Goal: Find specific page/section: Find specific page/section

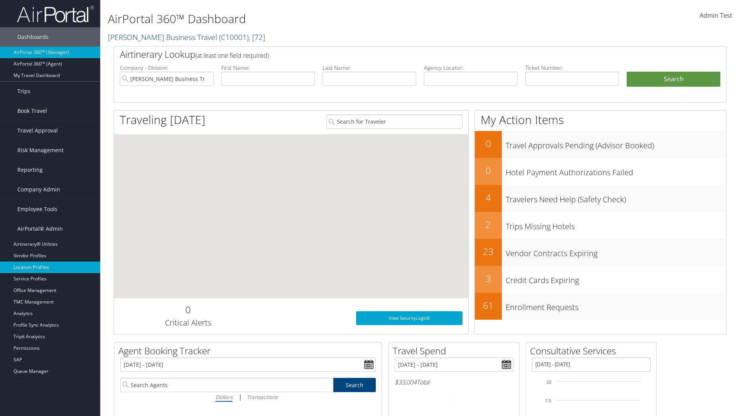
click at [50, 267] on link "Location Profiles" at bounding box center [50, 268] width 100 height 12
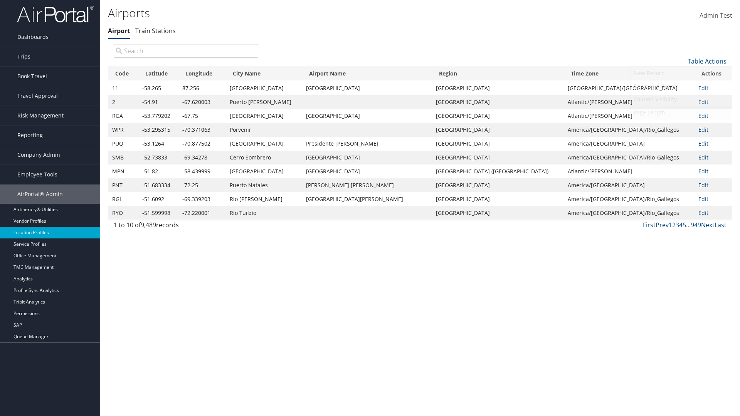
click at [681, 112] on link "Page Length" at bounding box center [681, 112] width 101 height 13
click at [681, 87] on link "25" at bounding box center [681, 87] width 101 height 13
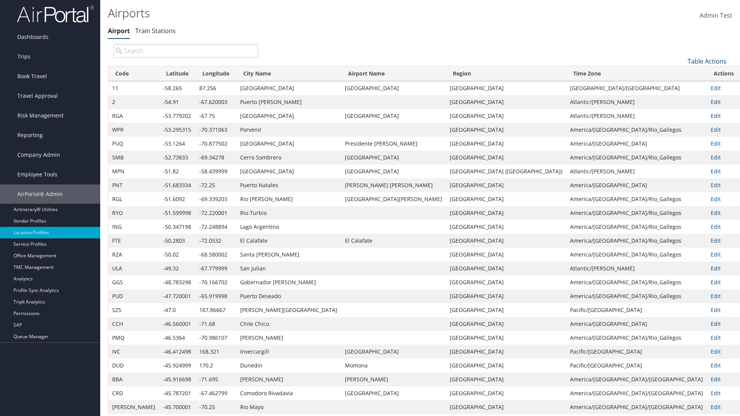
click at [707, 61] on link "Table Actions" at bounding box center [707, 61] width 39 height 8
click at [681, 100] on link "50" at bounding box center [681, 100] width 101 height 13
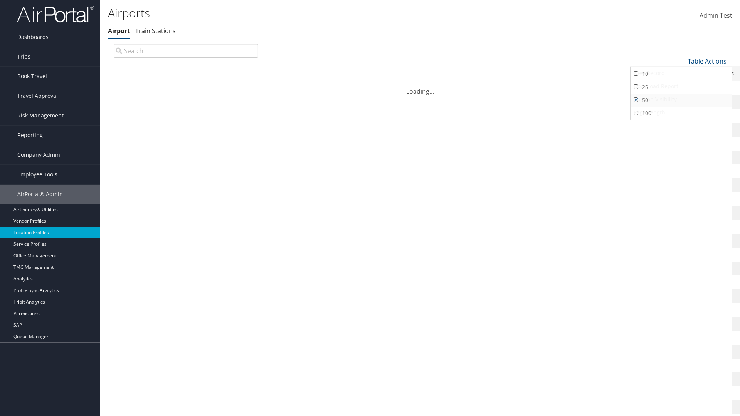
scroll to position [25, 0]
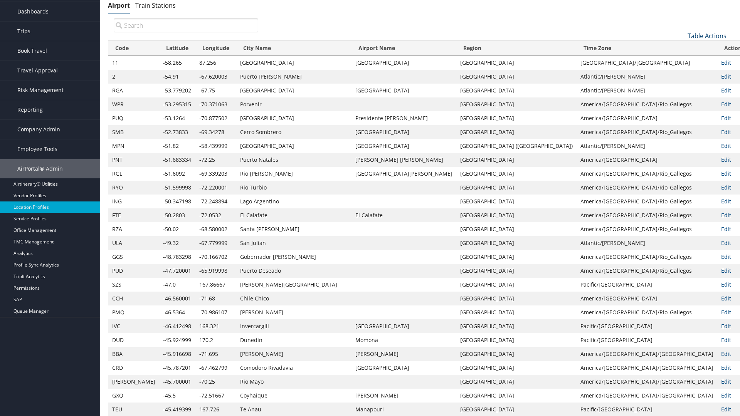
click at [707, 35] on link "Table Actions" at bounding box center [707, 36] width 39 height 8
click at [681, 87] on link "Page Length" at bounding box center [681, 87] width 101 height 13
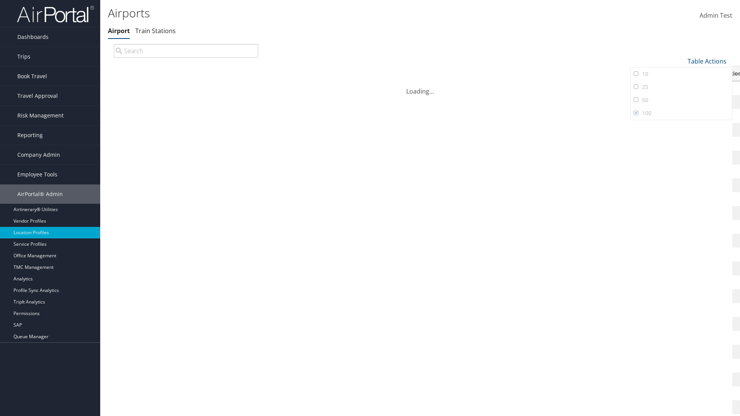
scroll to position [66, 0]
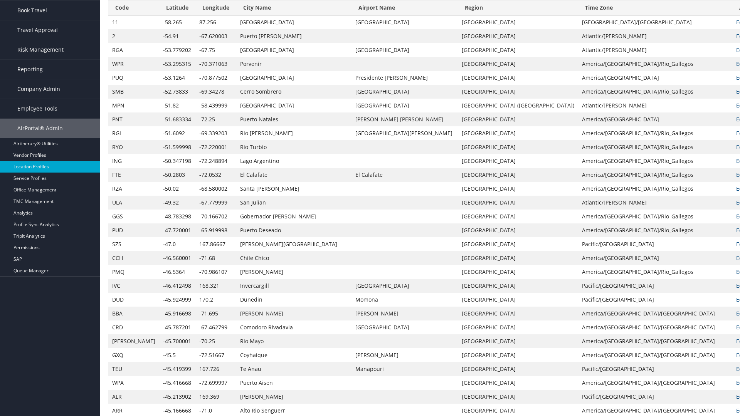
click at [124, 8] on th "Code" at bounding box center [133, 7] width 51 height 15
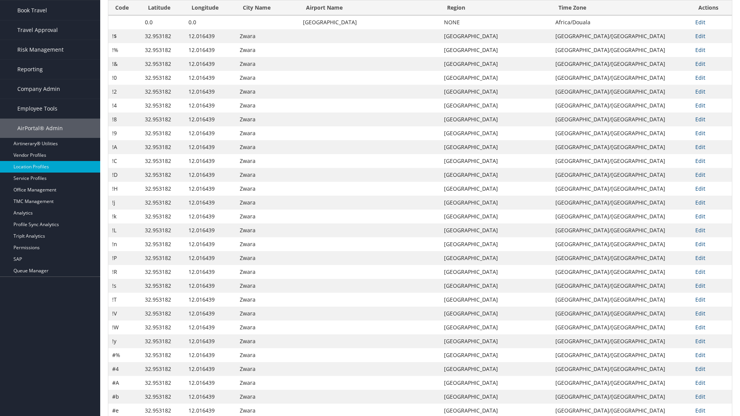
click at [124, 15] on th "Code" at bounding box center [124, 7] width 33 height 15
click at [163, 15] on th "Latitude" at bounding box center [163, 7] width 44 height 15
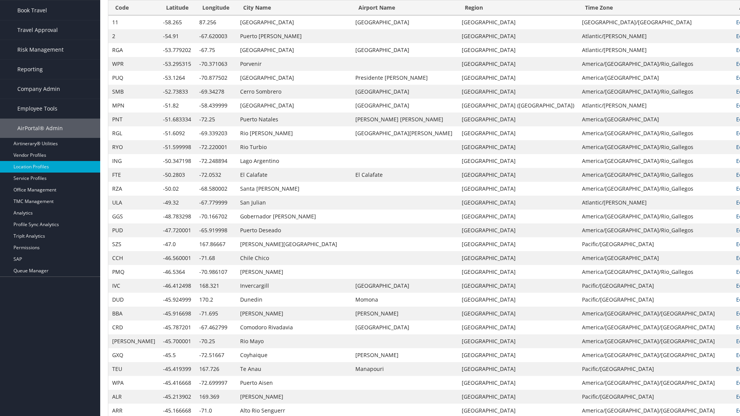
click at [162, 15] on th "Latitude" at bounding box center [177, 7] width 36 height 15
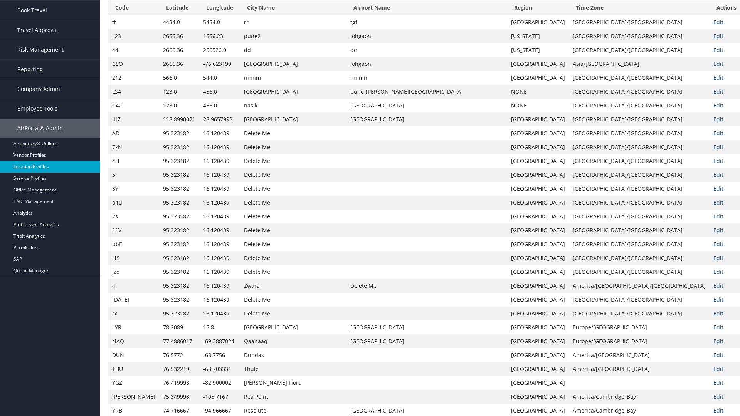
click at [211, 15] on th "Longitude" at bounding box center [219, 7] width 41 height 15
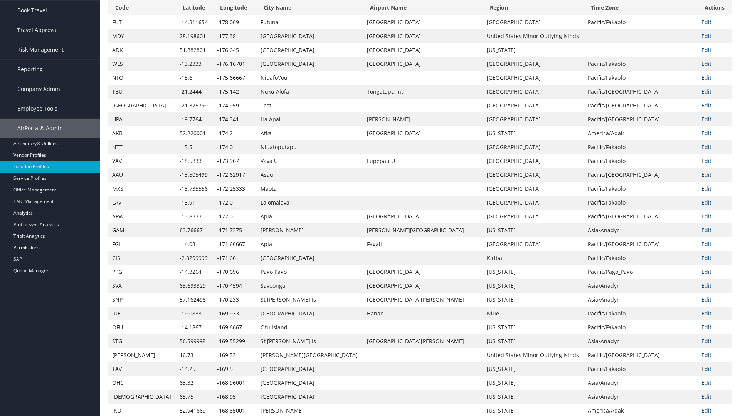
click at [213, 15] on th "Longitude" at bounding box center [235, 7] width 44 height 15
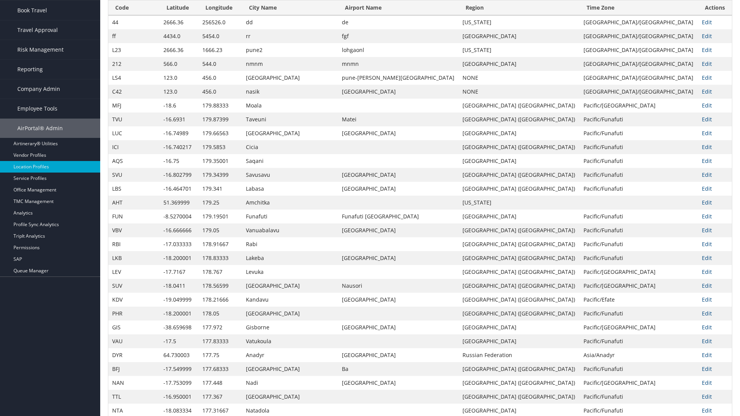
click at [272, 15] on th "City Name" at bounding box center [290, 7] width 96 height 15
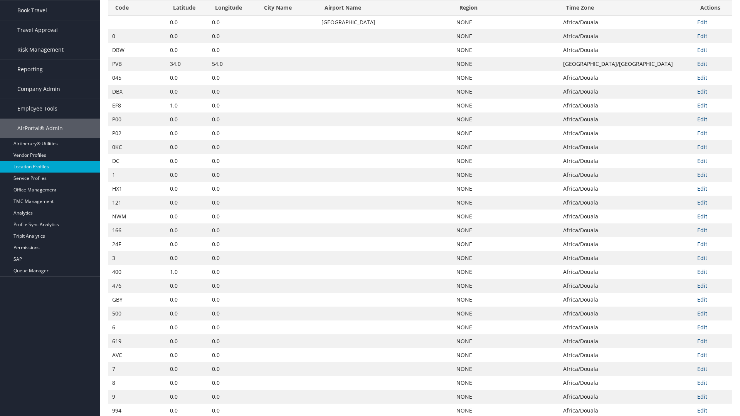
click at [269, 15] on th "City Name" at bounding box center [287, 7] width 61 height 15
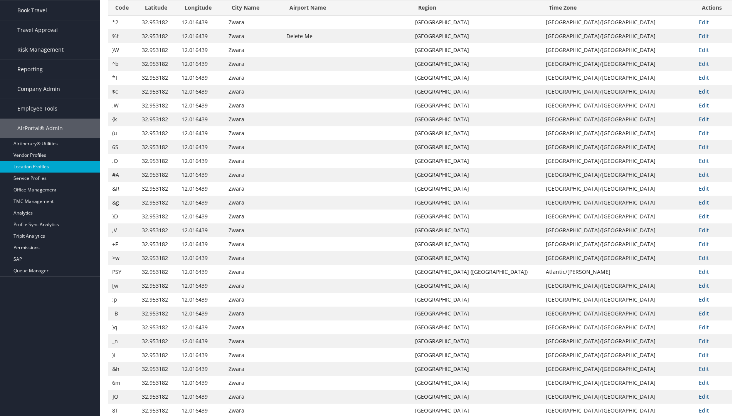
scroll to position [0, 0]
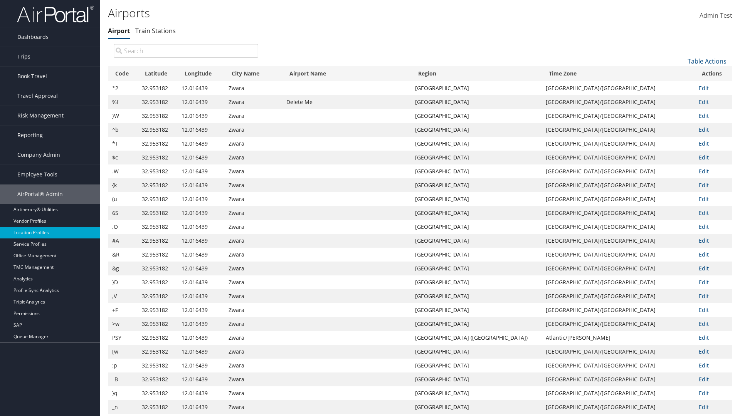
click at [372, 74] on th "Airport Name" at bounding box center [347, 73] width 129 height 15
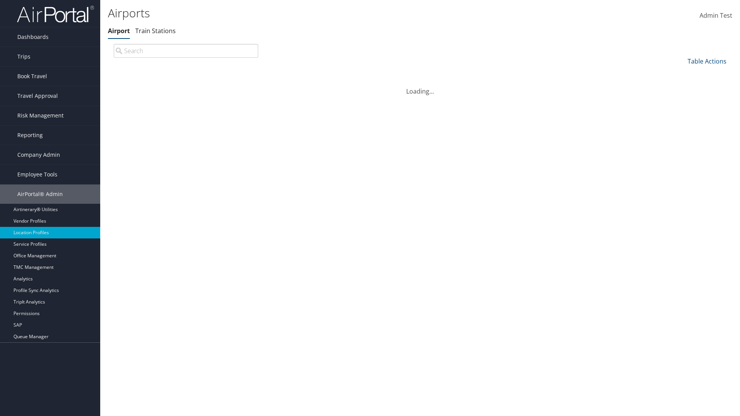
scroll to position [66, 0]
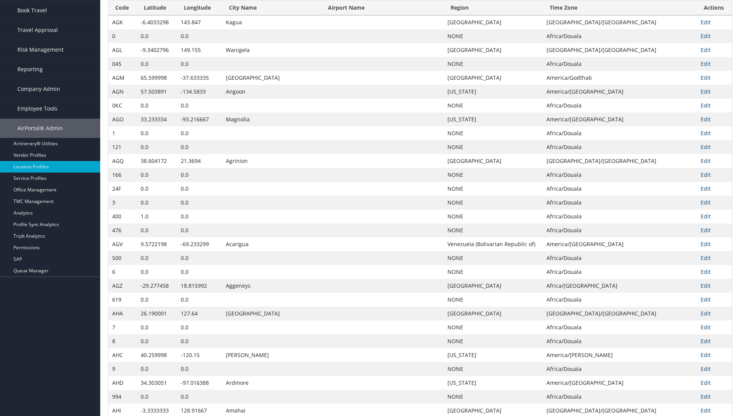
click at [373, 8] on th "Airport Name" at bounding box center [382, 7] width 123 height 15
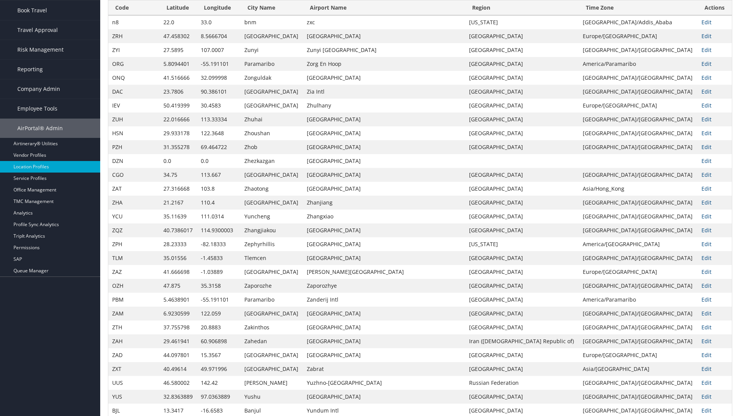
click at [520, 15] on th "Region" at bounding box center [522, 7] width 114 height 15
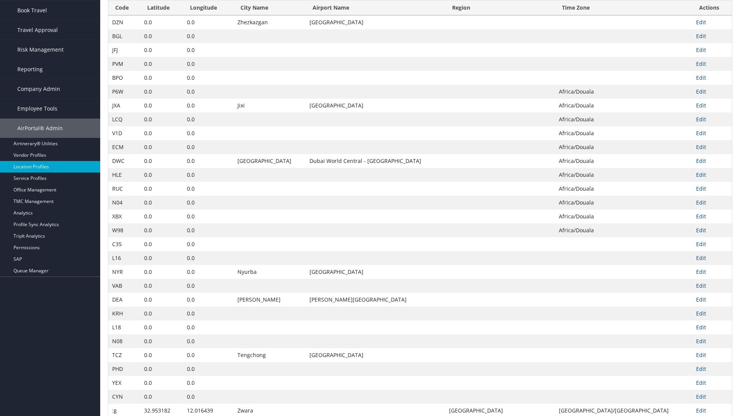
click at [513, 8] on th "Region" at bounding box center [499, 7] width 109 height 15
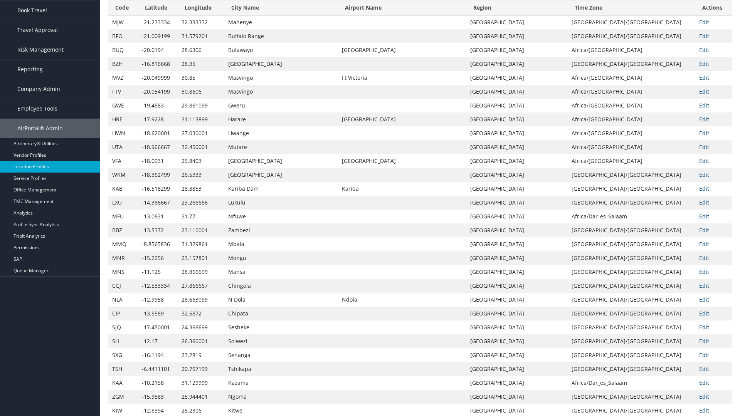
click at [626, 15] on th "Time Zone" at bounding box center [632, 7] width 128 height 15
